Goal: Answer question/provide support

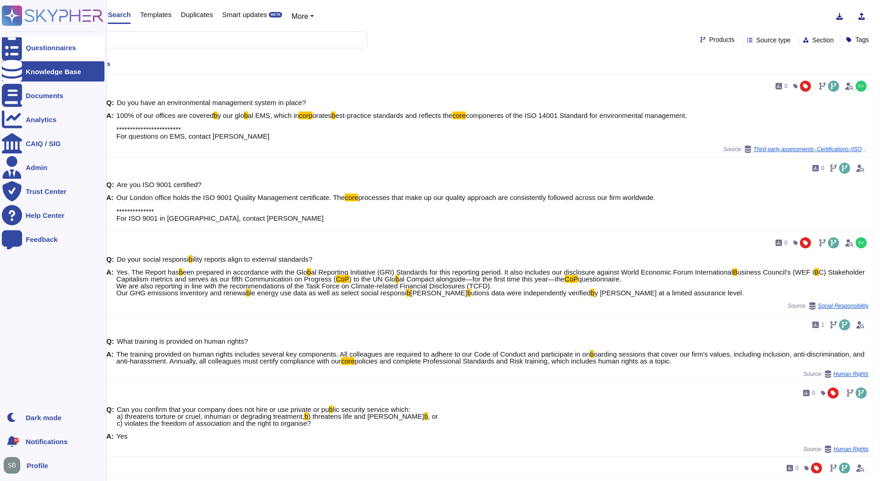
drag, startPoint x: 0, startPoint y: 0, endPoint x: 16, endPoint y: 47, distance: 49.1
click at [16, 47] on icon at bounding box center [12, 47] width 20 height 27
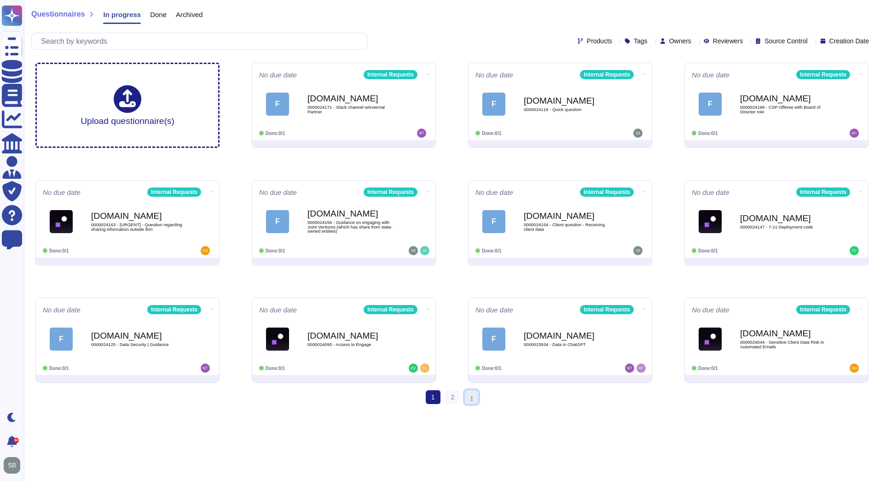
click at [472, 402] on link "› Next" at bounding box center [471, 397] width 13 height 14
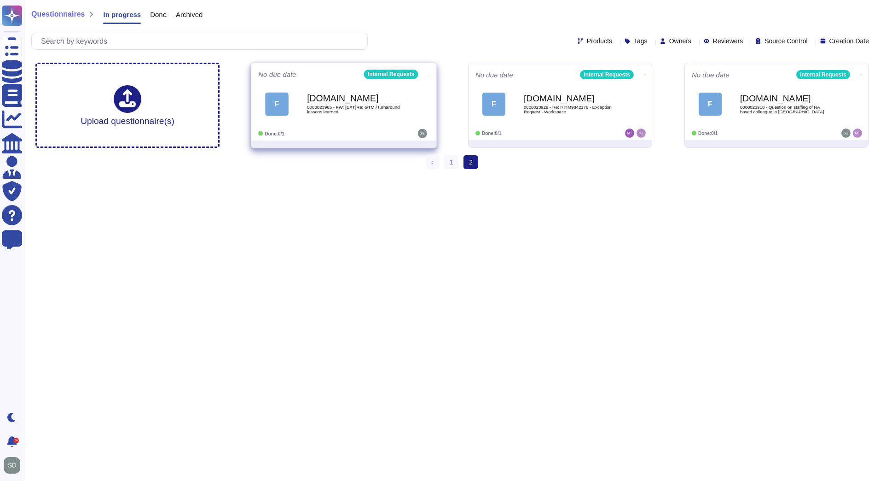
click at [343, 105] on span "0000023965 - FW: [EXT]Re: GTM / turnaround lessons learned" at bounding box center [353, 109] width 93 height 9
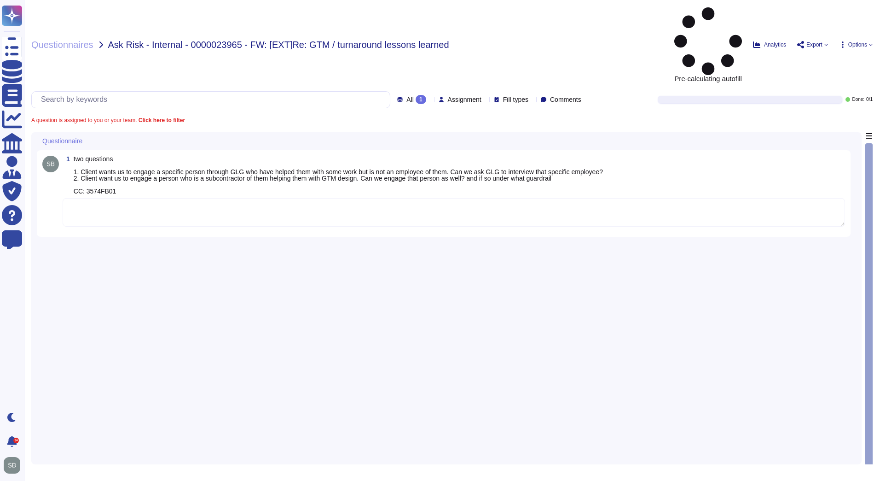
click at [93, 198] on textarea at bounding box center [454, 212] width 783 height 29
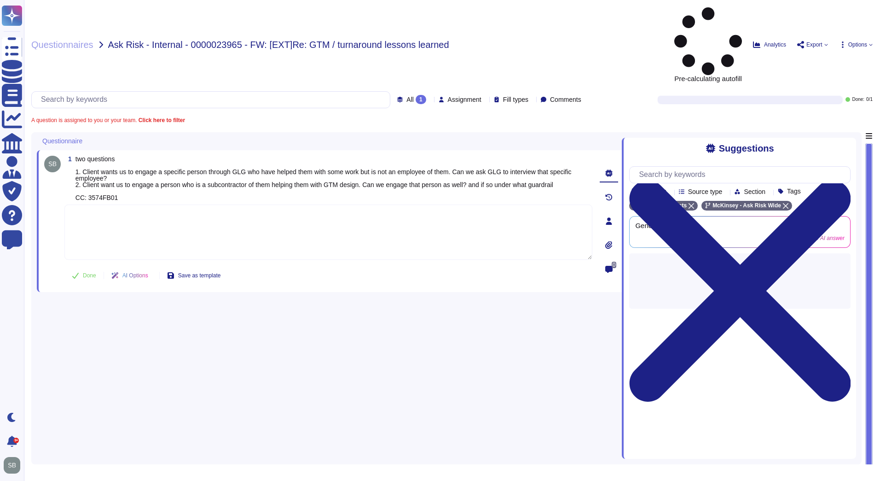
paste textarea "Regarding point 2, unless the subcontractor meets specific conditions under sec…"
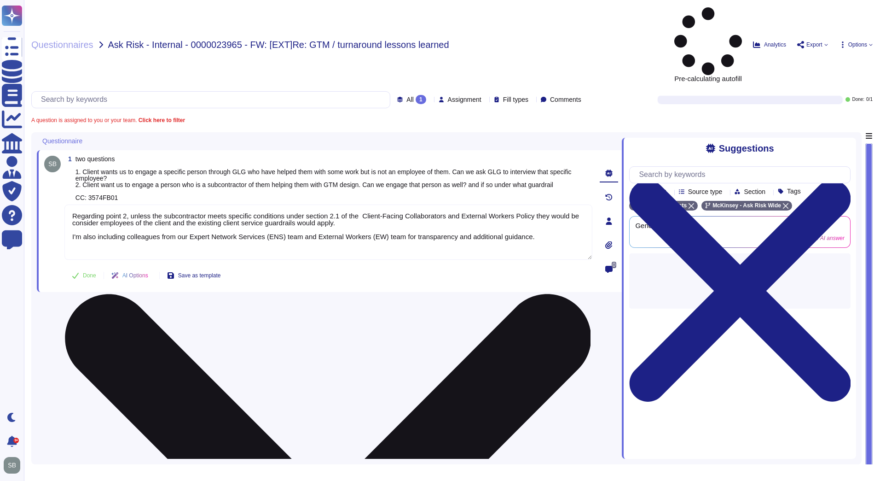
click at [281, 204] on textarea "Regarding point 2, unless the subcontractor meets specific conditions under sec…" at bounding box center [328, 231] width 528 height 55
click at [300, 204] on textarea "Regarding point 2, unless the subcontractor meets specific conditions under sec…" at bounding box center [328, 231] width 528 height 55
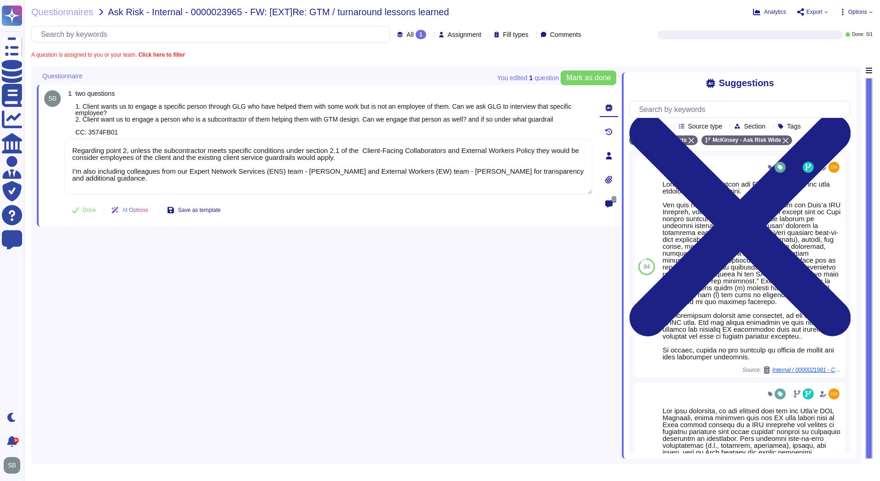
click at [276, 268] on div "1 two questions 1. Client wants us to engage a specific person through GLG who …" at bounding box center [329, 263] width 585 height 392
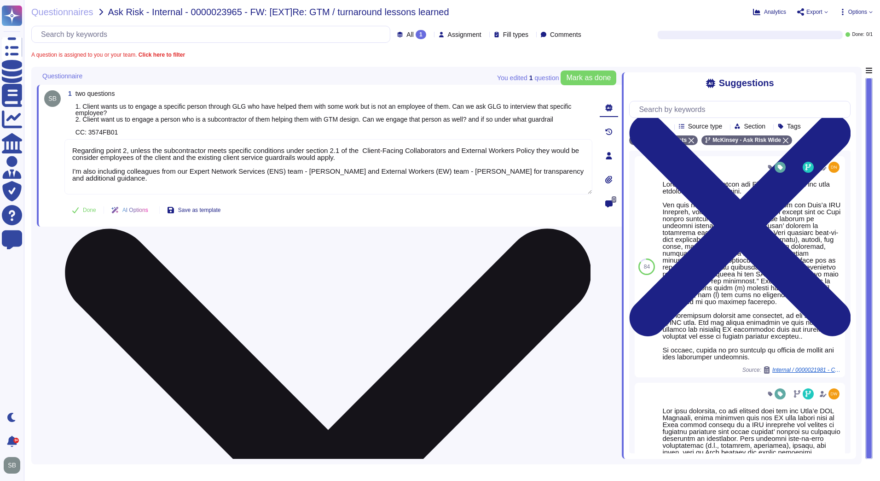
click at [346, 170] on textarea "Regarding point 2, unless the subcontractor meets specific conditions under sec…" at bounding box center [328, 166] width 528 height 55
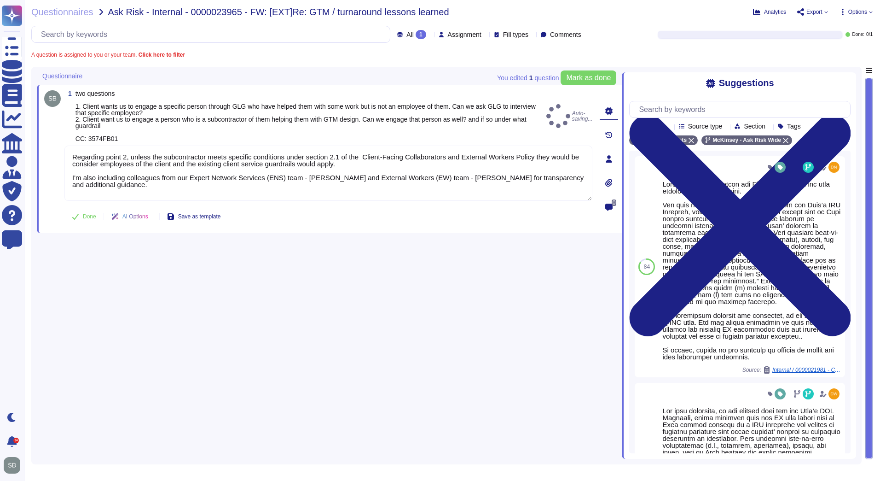
type textarea "Regarding point 2, unless the subcontractor meets specific conditions under sec…"
click at [385, 238] on div "1 two questions 1. Client wants us to engage a specific person through GLG who …" at bounding box center [329, 263] width 585 height 392
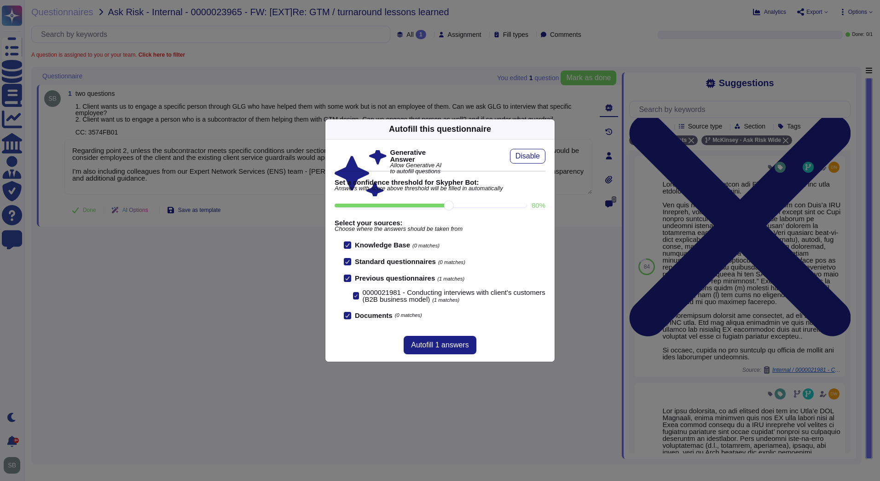
click at [549, 129] on icon at bounding box center [549, 129] width 0 height 0
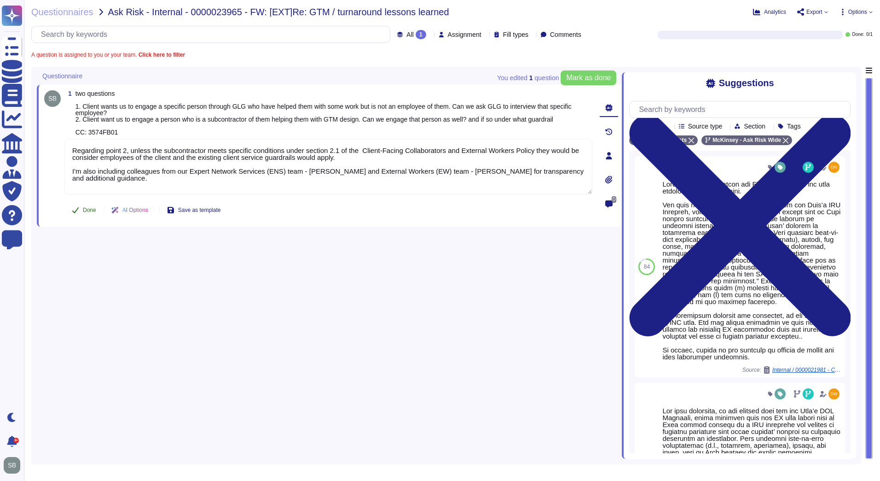
click at [90, 210] on span "Done" at bounding box center [89, 210] width 13 height 6
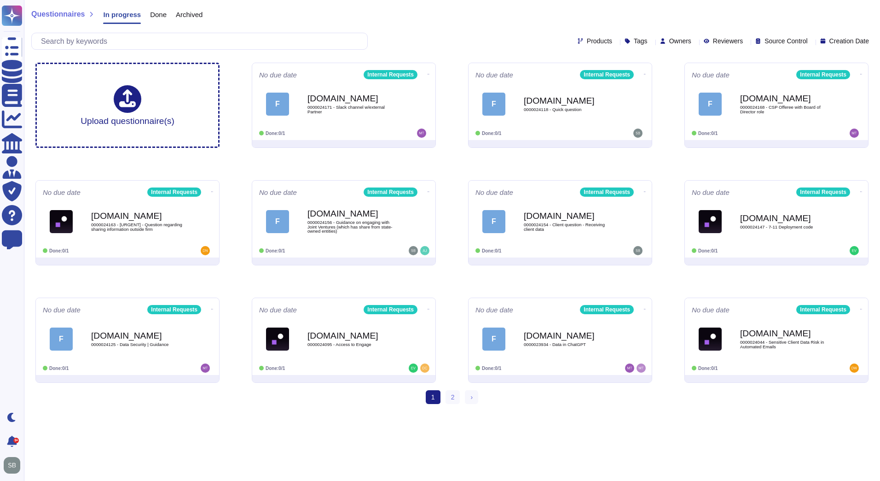
click at [463, 395] on ul "1 (current) 2 › Next" at bounding box center [452, 397] width 52 height 14
click at [476, 396] on link "› Next" at bounding box center [471, 397] width 13 height 14
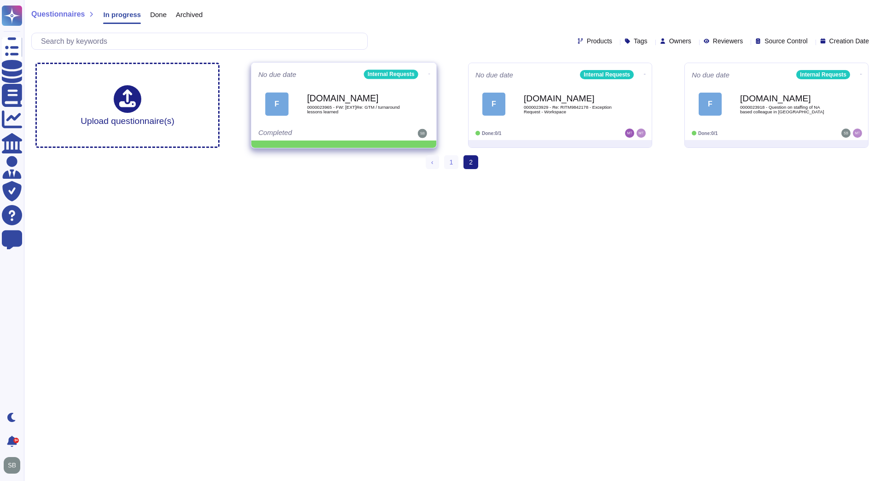
click at [429, 73] on icon at bounding box center [430, 74] width 2 height 2
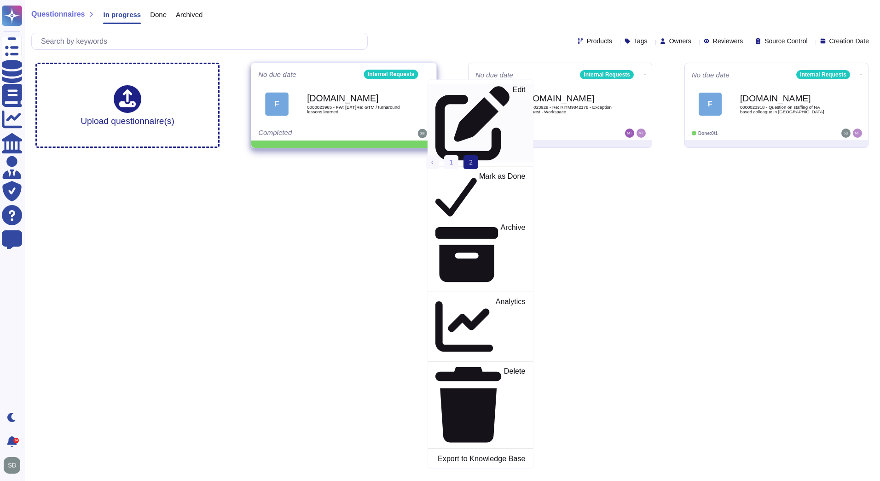
click at [513, 91] on p "Edit" at bounding box center [519, 123] width 13 height 75
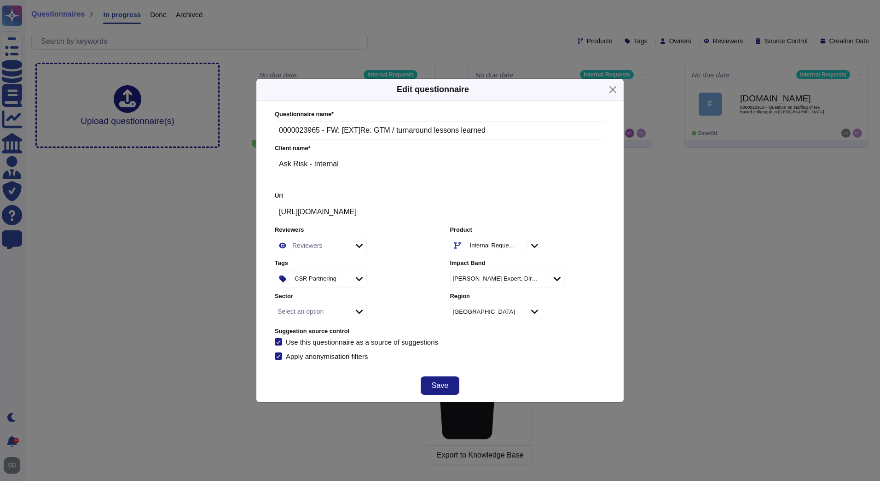
click at [343, 279] on icon at bounding box center [343, 279] width 0 height 0
click at [348, 282] on div "Tags" at bounding box center [319, 278] width 59 height 17
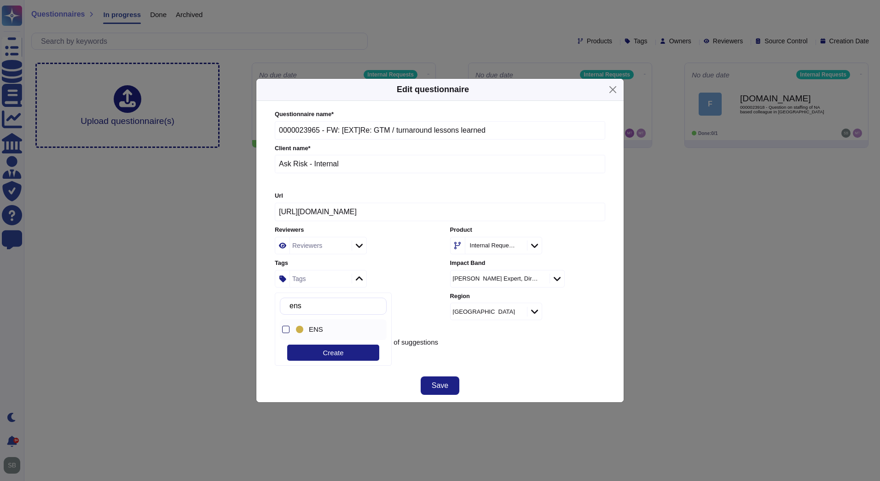
click at [288, 328] on div at bounding box center [285, 329] width 7 height 7
drag, startPoint x: 315, startPoint y: 308, endPoint x: 297, endPoint y: 309, distance: 18.0
click at [297, 308] on input "ens" at bounding box center [335, 306] width 101 height 16
click at [301, 308] on input "ens" at bounding box center [335, 306] width 101 height 16
click at [306, 306] on input "ens" at bounding box center [335, 306] width 101 height 16
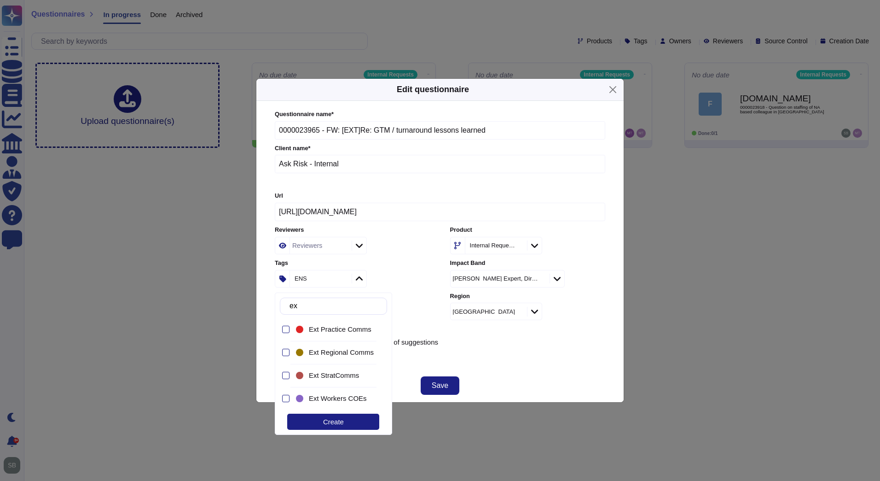
type input "ext"
click at [330, 398] on span "Ext Workers COEs" at bounding box center [338, 398] width 58 height 8
click at [464, 337] on div "Questionnaire name * 0000023965 - FW: [EXT]Re: GTM / turnaround lessons learned…" at bounding box center [440, 235] width 331 height 250
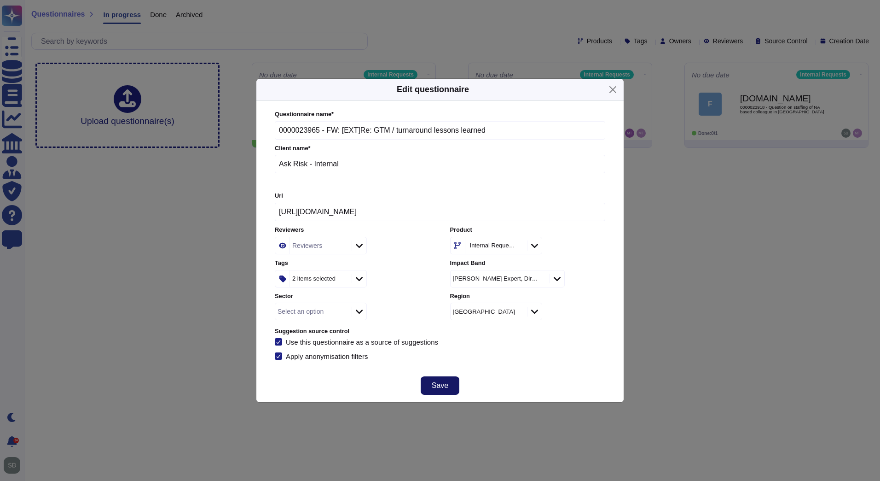
click at [442, 378] on button "Save" at bounding box center [440, 385] width 39 height 18
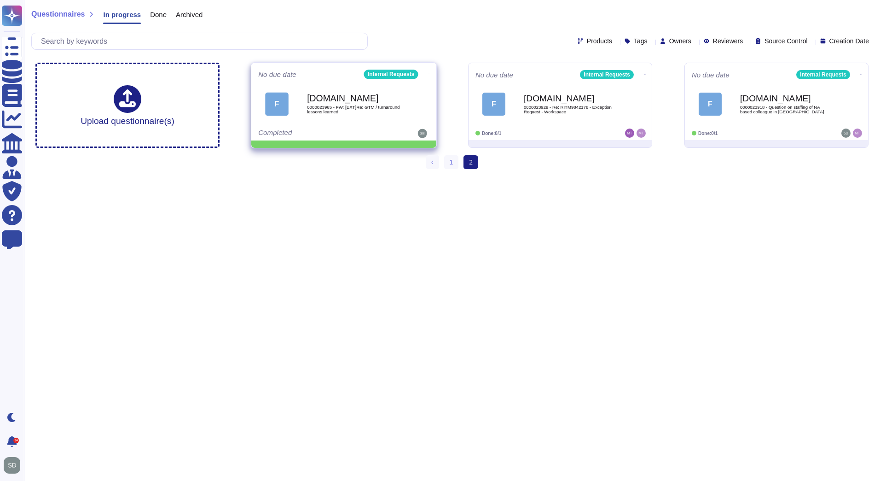
click at [429, 73] on icon at bounding box center [430, 74] width 2 height 2
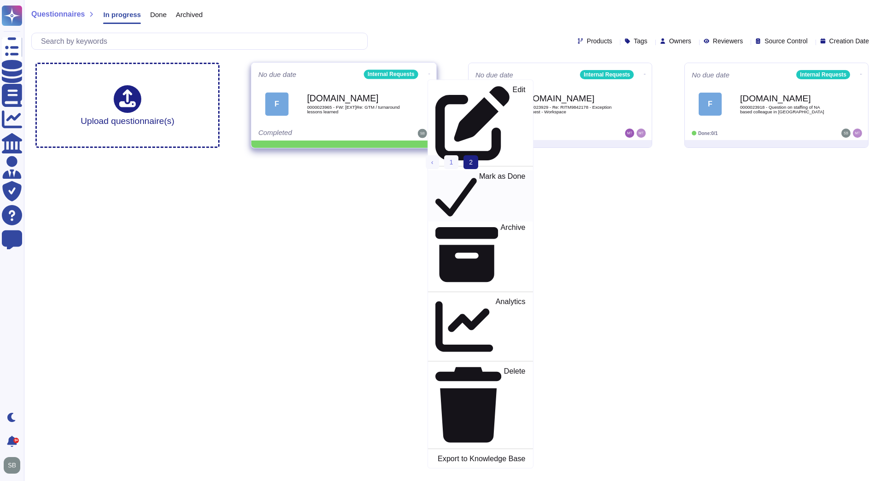
click at [437, 172] on div "Mark as Done" at bounding box center [481, 195] width 90 height 47
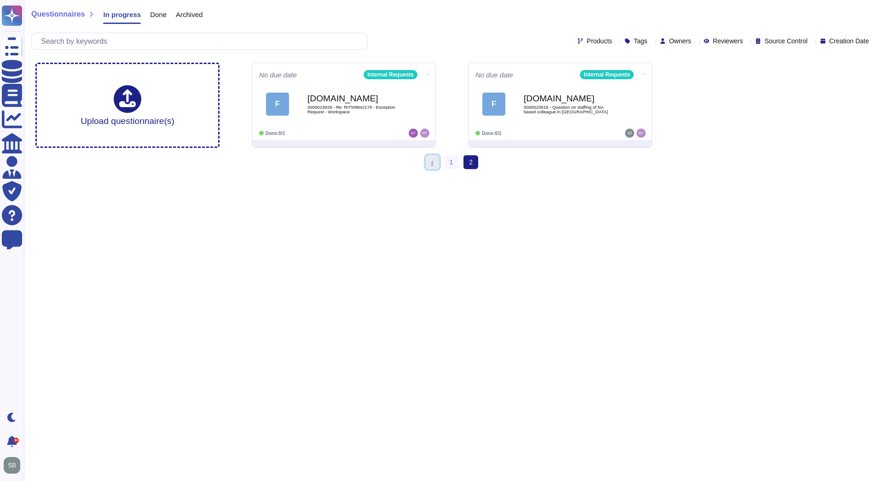
click at [435, 162] on link "‹ Previous" at bounding box center [432, 162] width 13 height 14
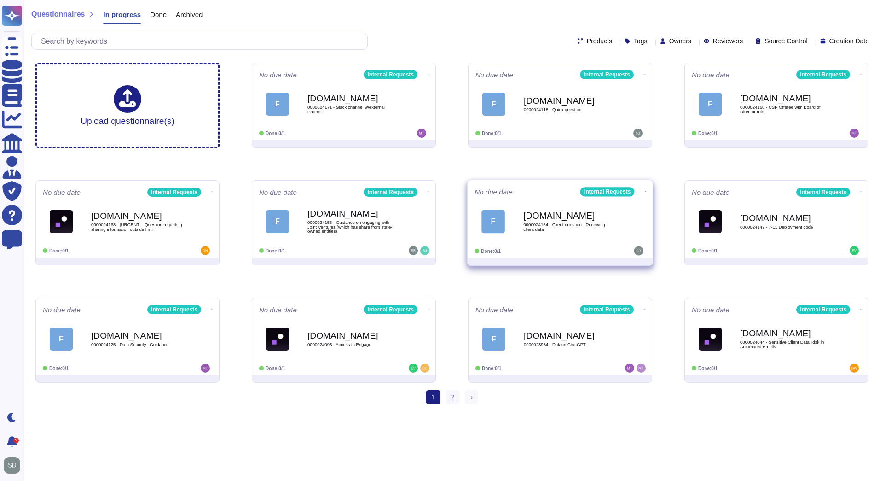
click at [557, 223] on span "0000024154 - Client question - Receiving client data" at bounding box center [570, 226] width 93 height 9
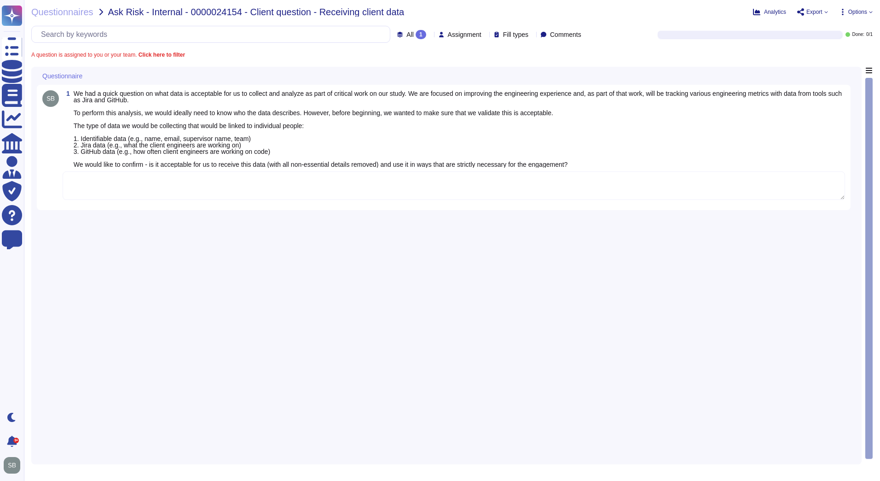
click at [145, 183] on textarea at bounding box center [454, 185] width 783 height 29
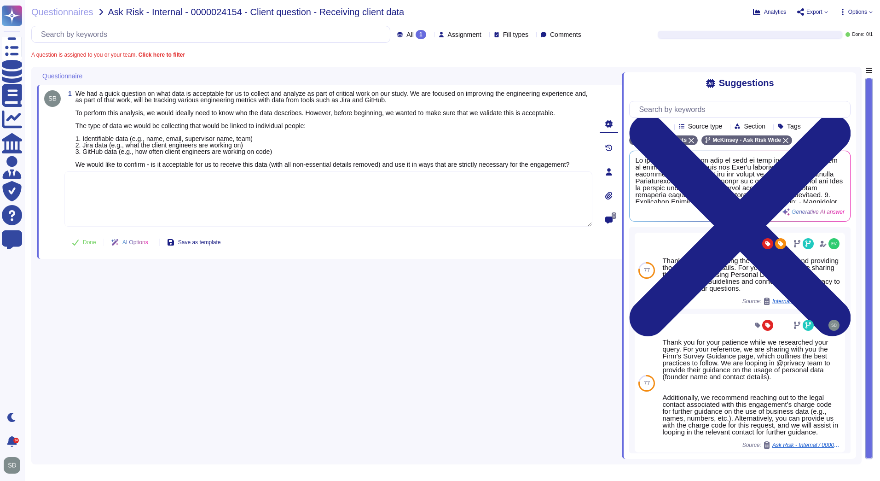
click at [94, 193] on textarea at bounding box center [328, 198] width 528 height 55
paste textarea "For your awareness, we are sharing with you the Firm's Processing Personal Data…"
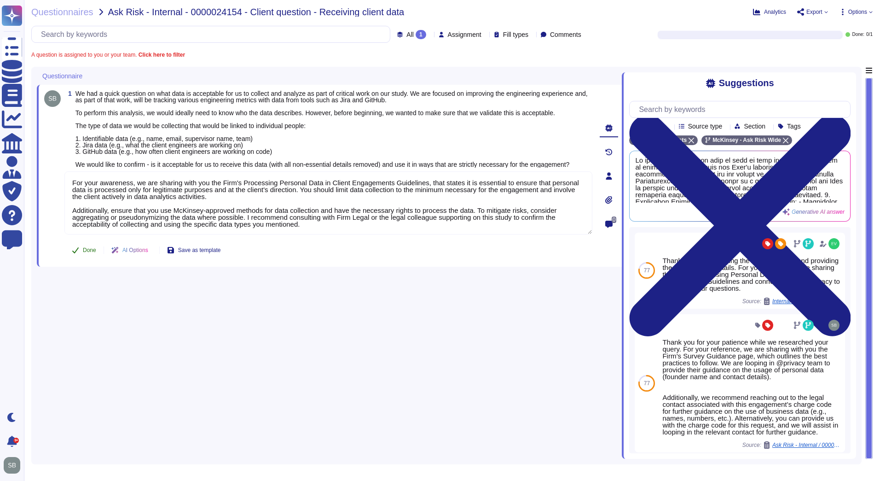
click at [87, 251] on div "1 We had a quick question on what data is acceptable for us to collect and anal…" at bounding box center [318, 175] width 548 height 171
type textarea "For your awareness, we are sharing with you the Firm's Processing Personal Data…"
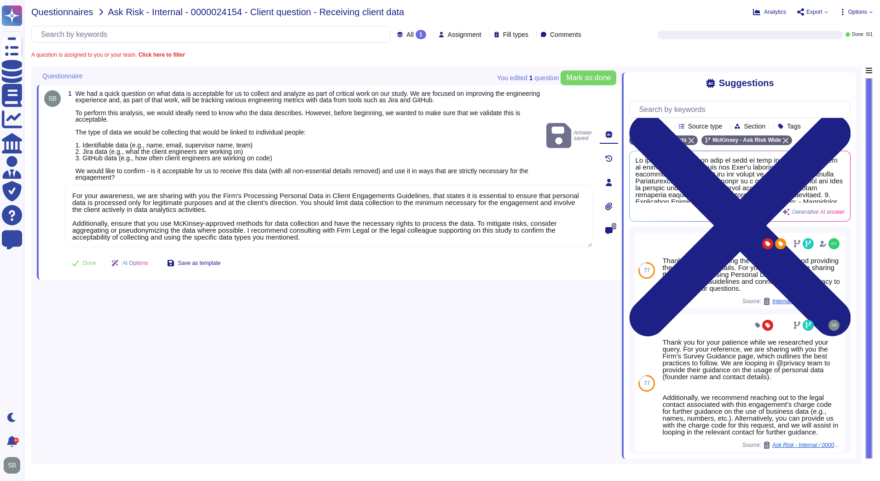
click at [61, 10] on span "Questionnaires" at bounding box center [62, 11] width 62 height 9
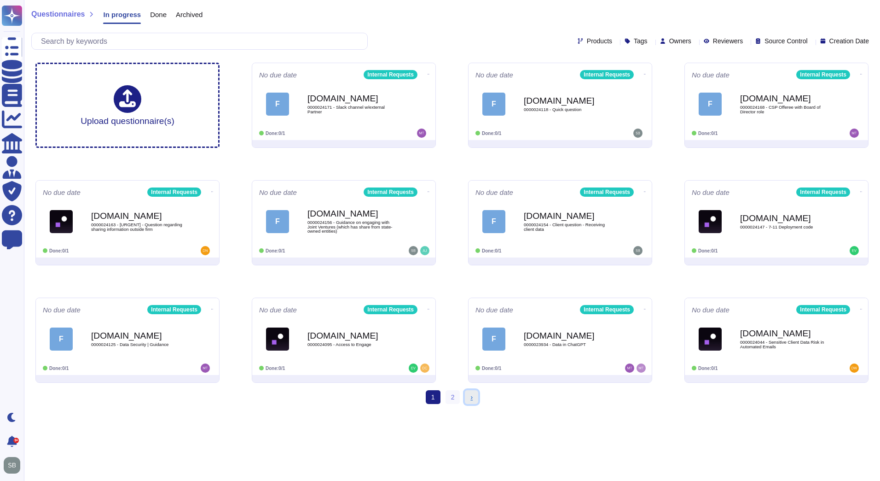
click at [473, 399] on link "› Next" at bounding box center [471, 397] width 13 height 14
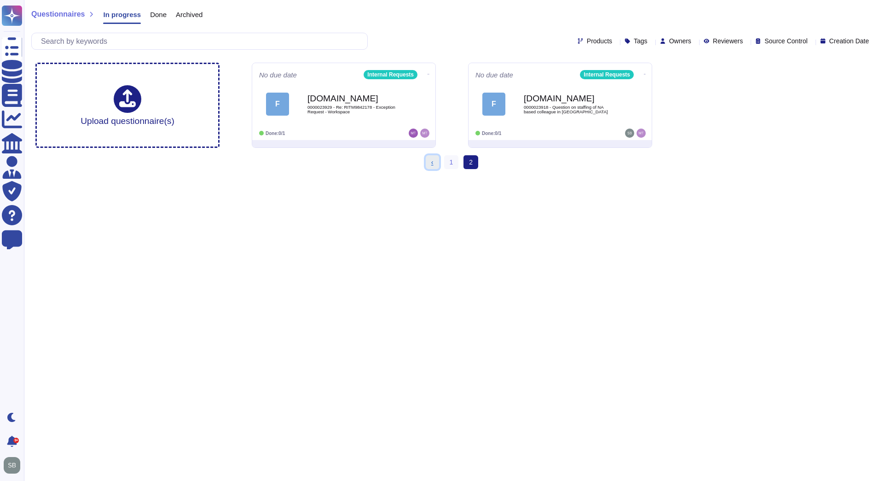
click at [436, 162] on link "‹ Previous" at bounding box center [432, 162] width 13 height 14
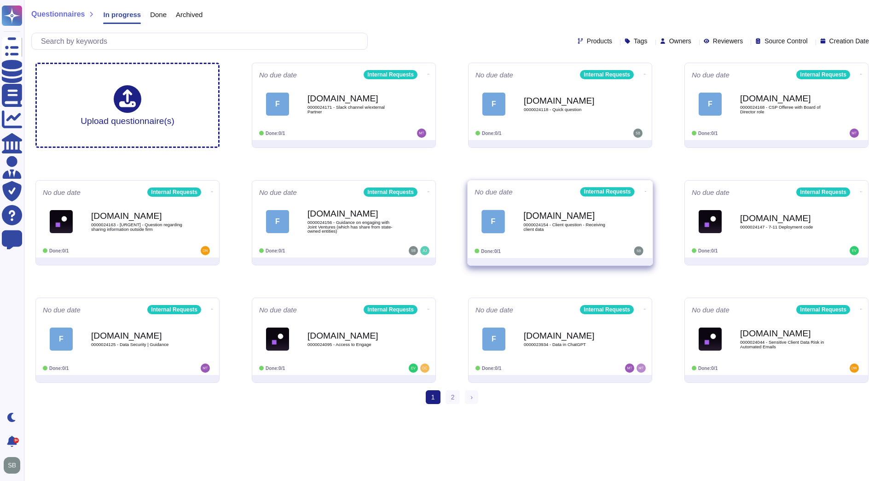
click at [560, 245] on div "No due date Internal Requests F [DOMAIN_NAME] 0000024154 - Client question - Re…" at bounding box center [560, 219] width 185 height 78
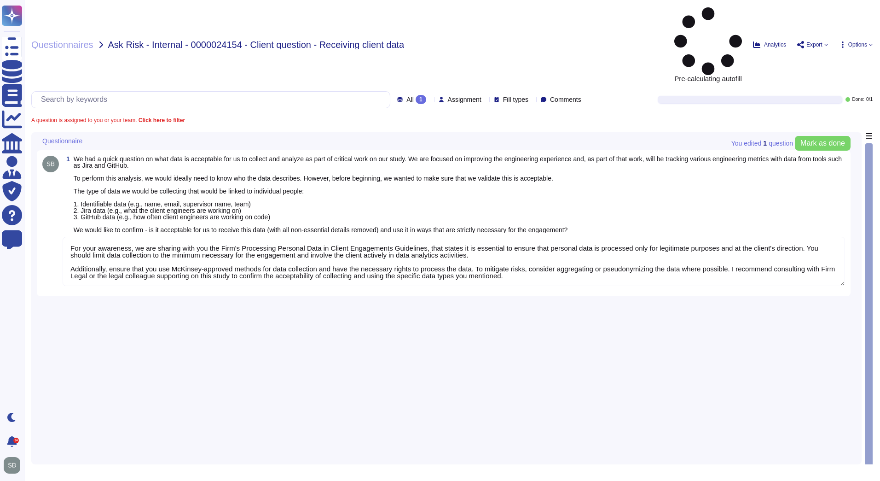
type textarea "For your awareness, we are sharing with you the Firm's Processing Personal Data…"
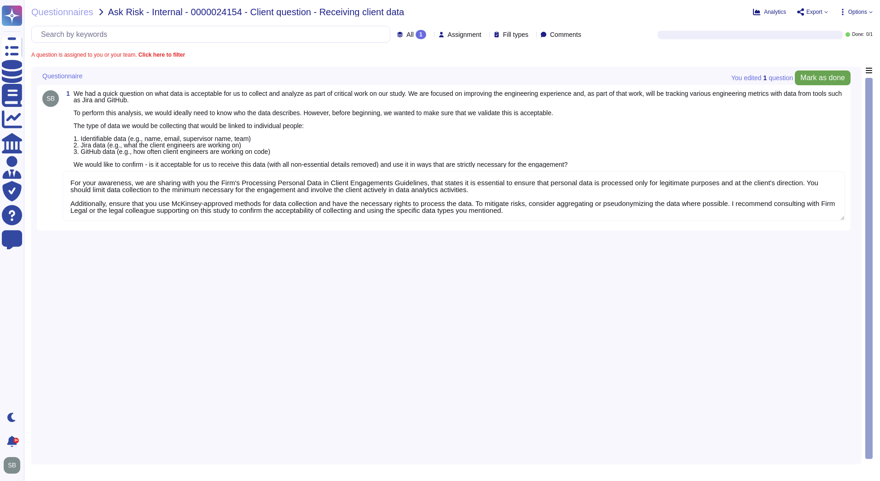
click at [831, 79] on span "Mark as done" at bounding box center [823, 77] width 45 height 7
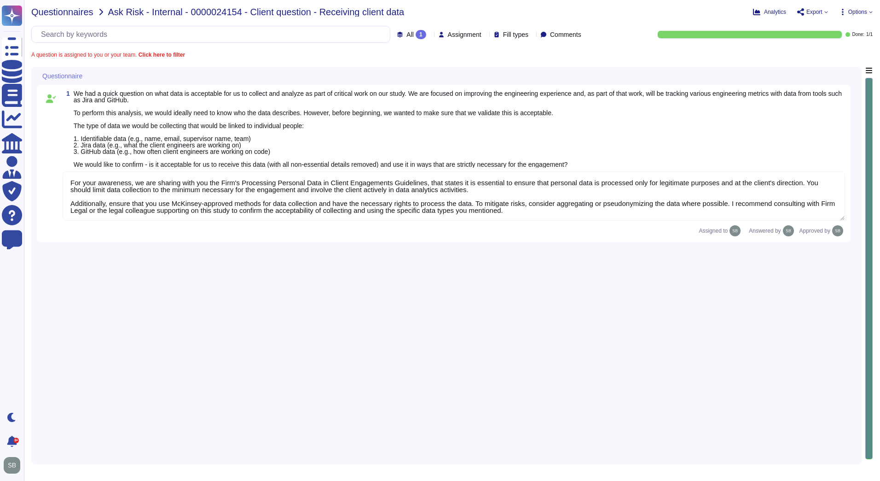
click at [72, 15] on span "Questionnaires" at bounding box center [62, 11] width 62 height 9
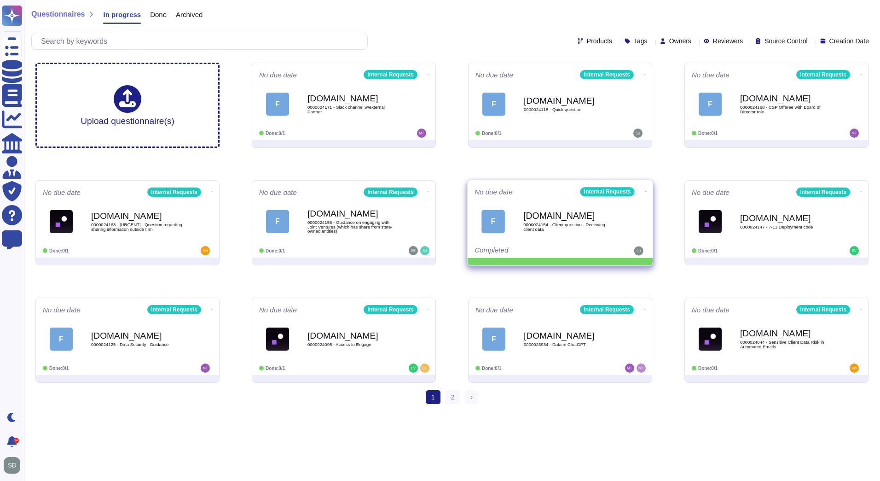
click at [645, 192] on icon at bounding box center [646, 191] width 2 height 2
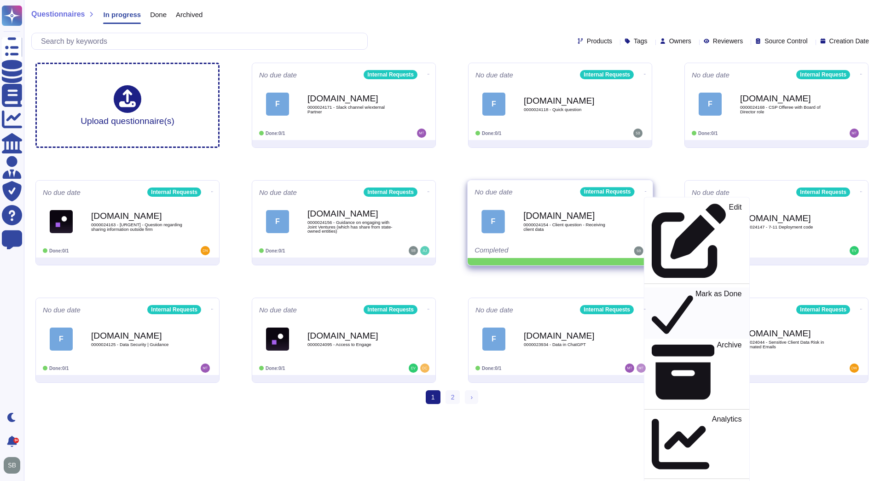
click at [696, 290] on p "Mark as Done" at bounding box center [719, 313] width 47 height 47
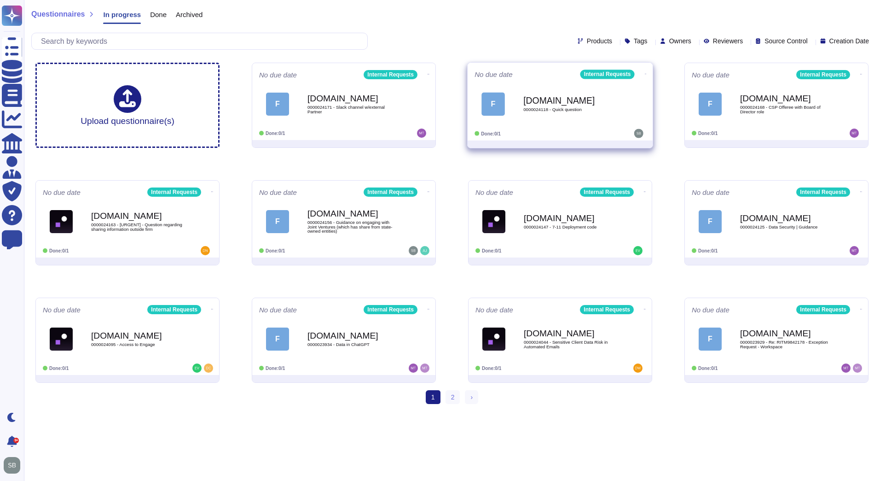
click at [581, 121] on div "[DOMAIN_NAME] 0000024118 - Quick question" at bounding box center [570, 103] width 93 height 37
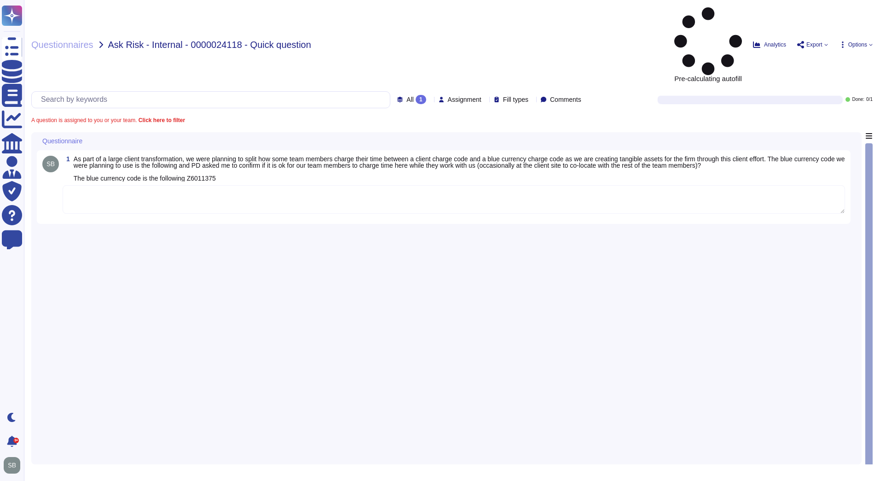
click at [101, 185] on textarea at bounding box center [454, 199] width 783 height 29
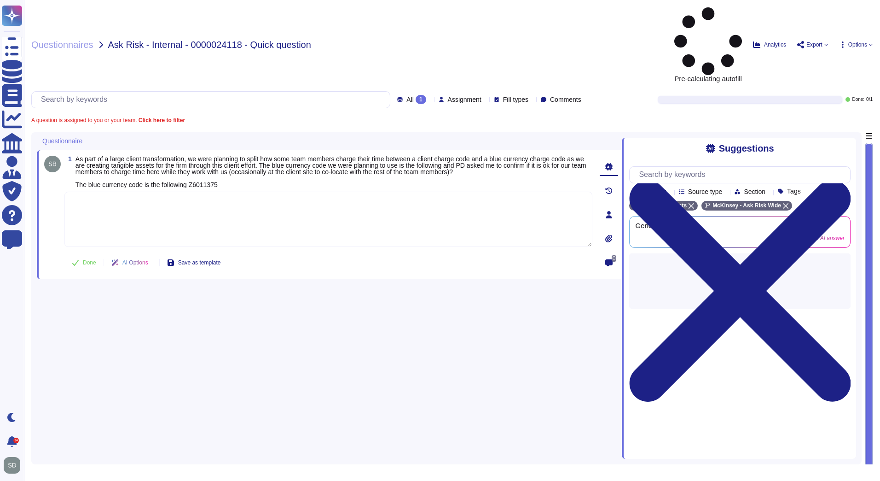
paste textarea "After consulting internally, we have confirmed that the below code is enabled f…"
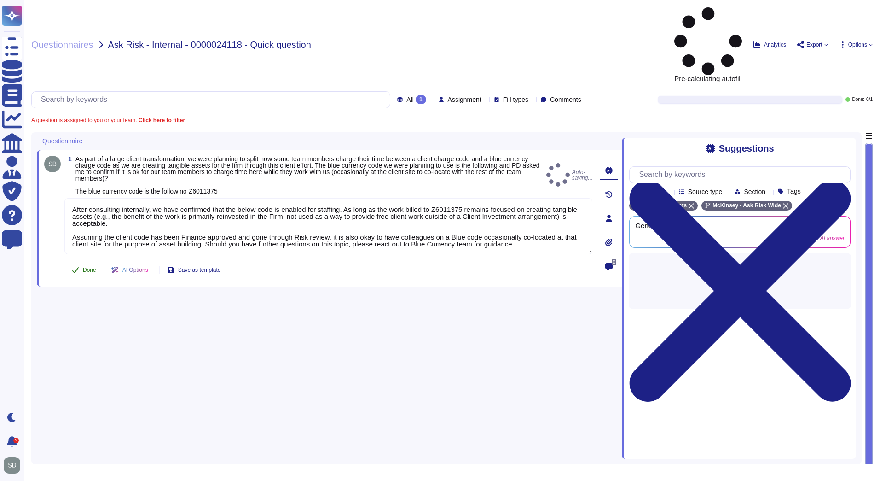
type textarea "After consulting internally, we have confirmed that the below code is enabled f…"
click at [85, 261] on button "Done" at bounding box center [83, 270] width 39 height 18
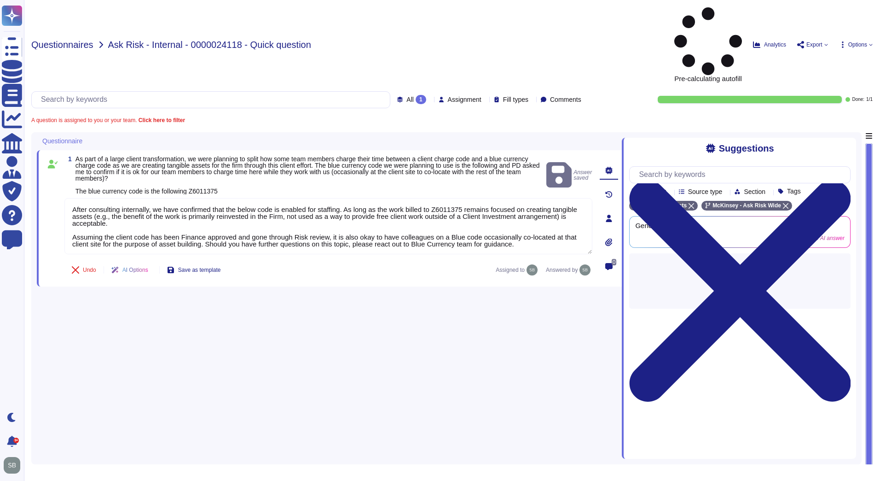
click at [58, 40] on span "Questionnaires" at bounding box center [62, 44] width 62 height 9
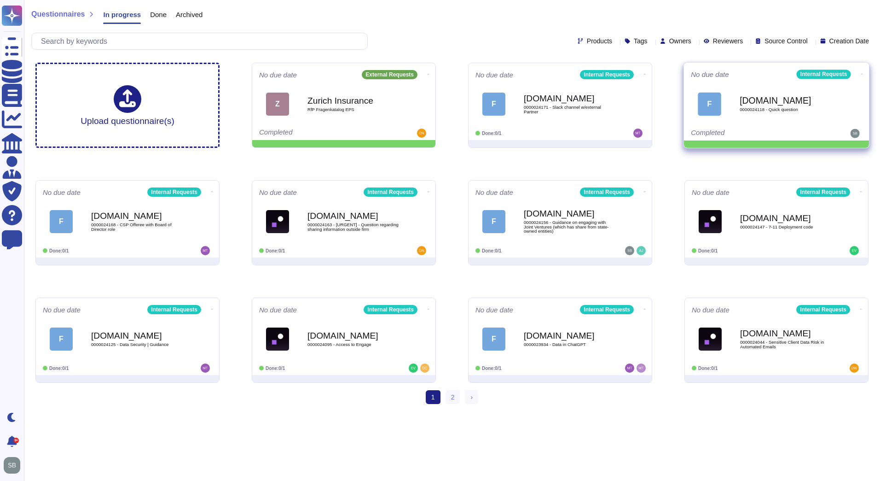
click at [734, 109] on span "F [DOMAIN_NAME] 0000024118 - Quick question" at bounding box center [776, 103] width 171 height 37
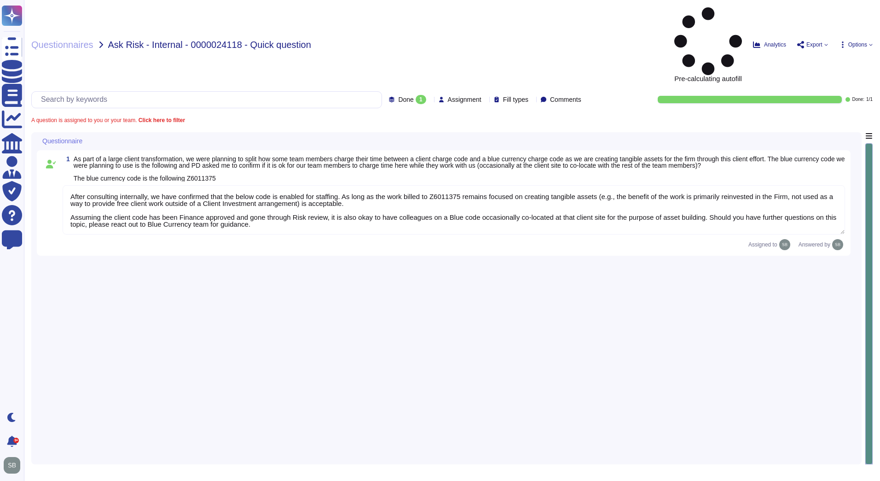
type textarea "After consulting internally, we have confirmed that the below code is enabled f…"
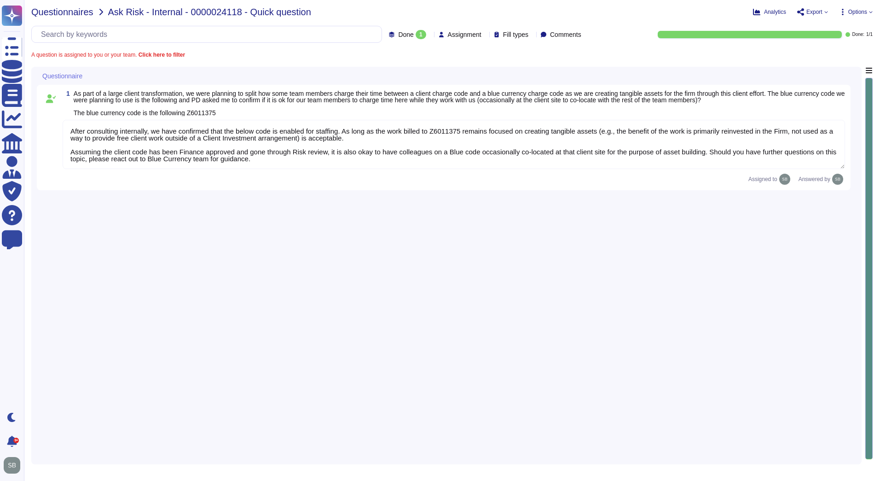
click at [48, 14] on span "Questionnaires" at bounding box center [62, 11] width 62 height 9
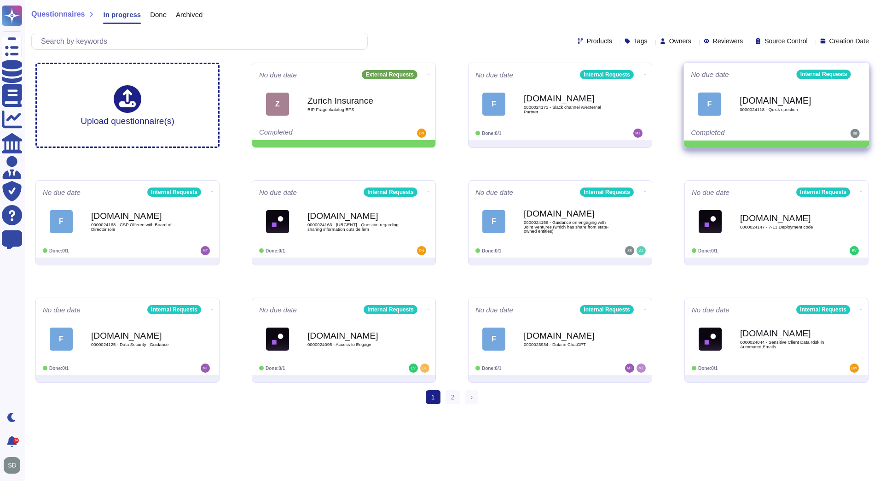
click at [862, 73] on icon at bounding box center [863, 74] width 2 height 2
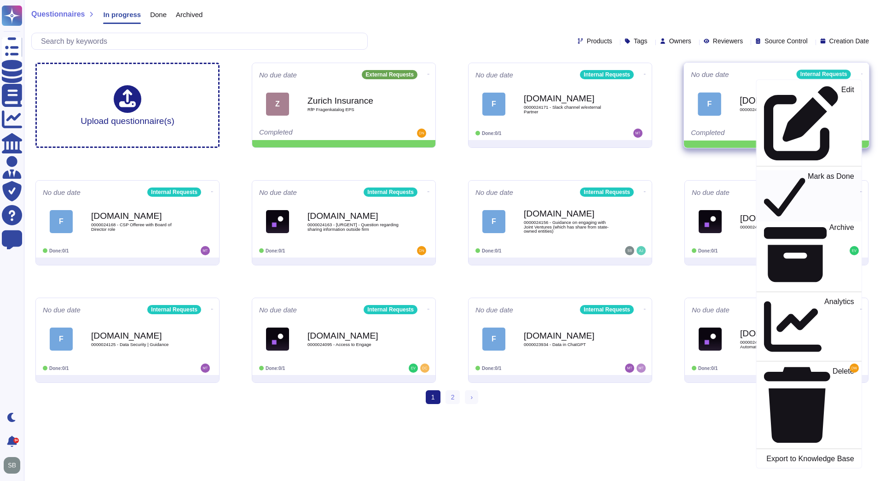
click at [808, 172] on p "Mark as Done" at bounding box center [831, 195] width 47 height 47
